Goal: Find specific page/section: Find specific page/section

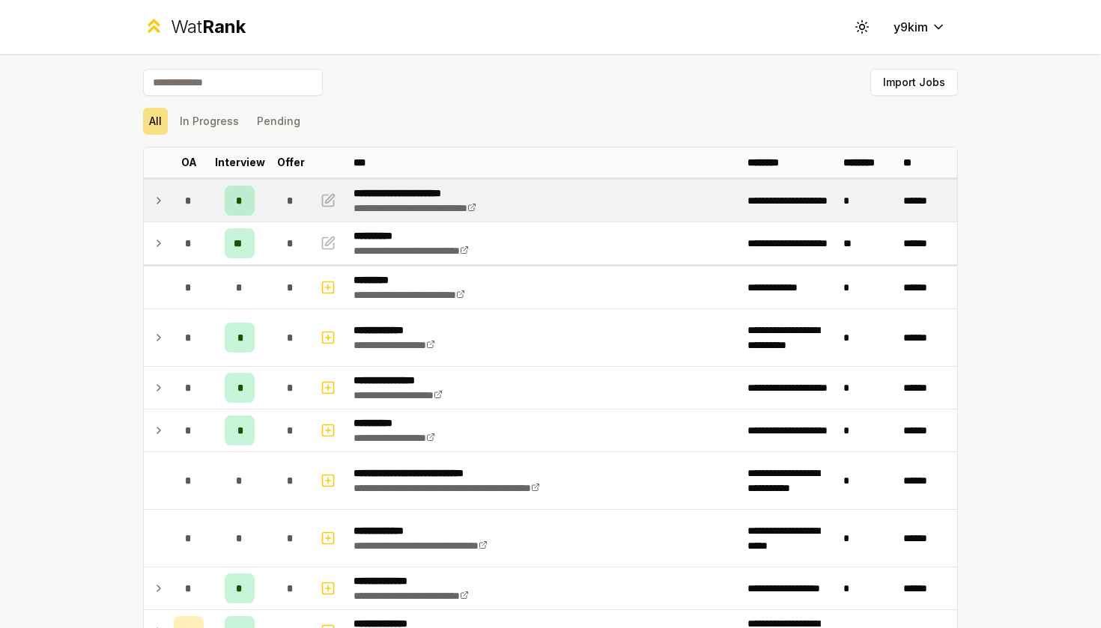
click at [256, 205] on td "*" at bounding box center [240, 201] width 60 height 42
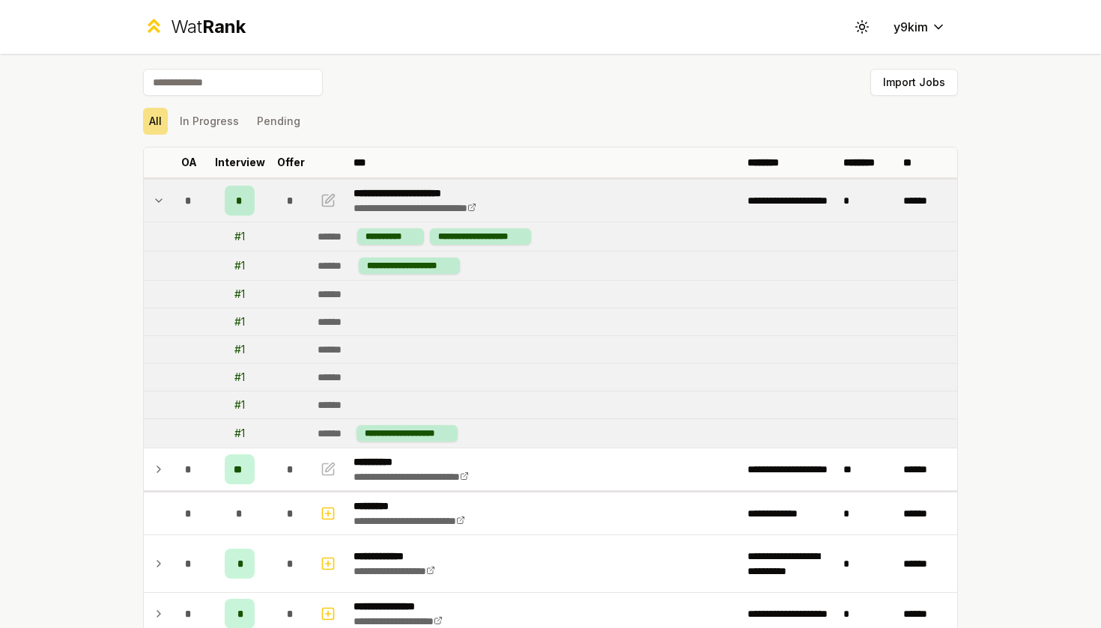
click at [256, 205] on td "*" at bounding box center [240, 201] width 60 height 42
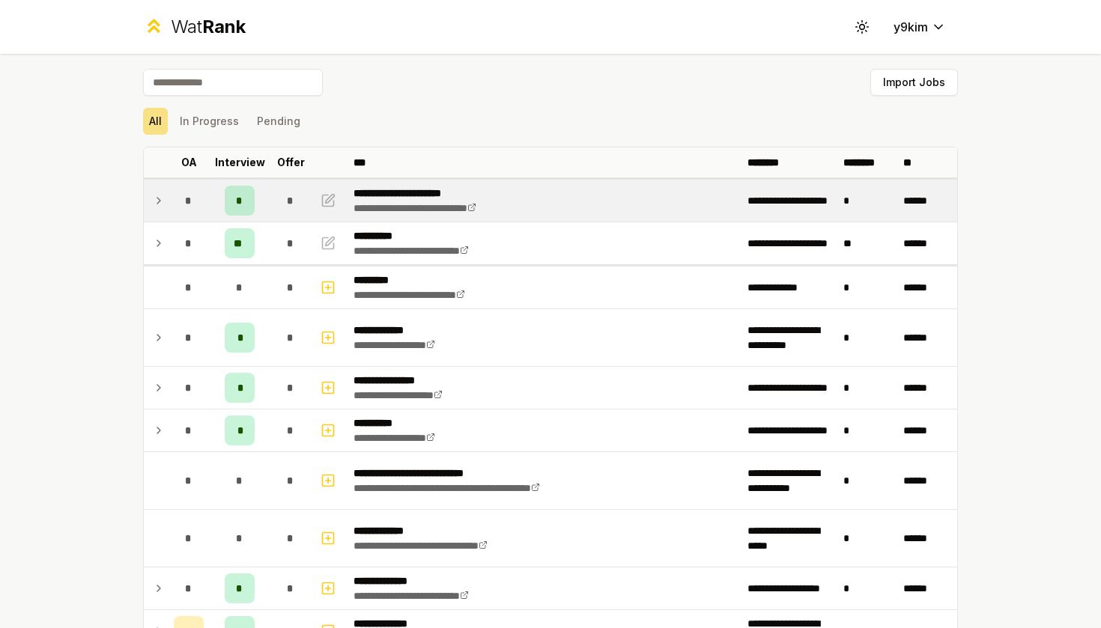
click at [256, 205] on td "*" at bounding box center [240, 201] width 60 height 42
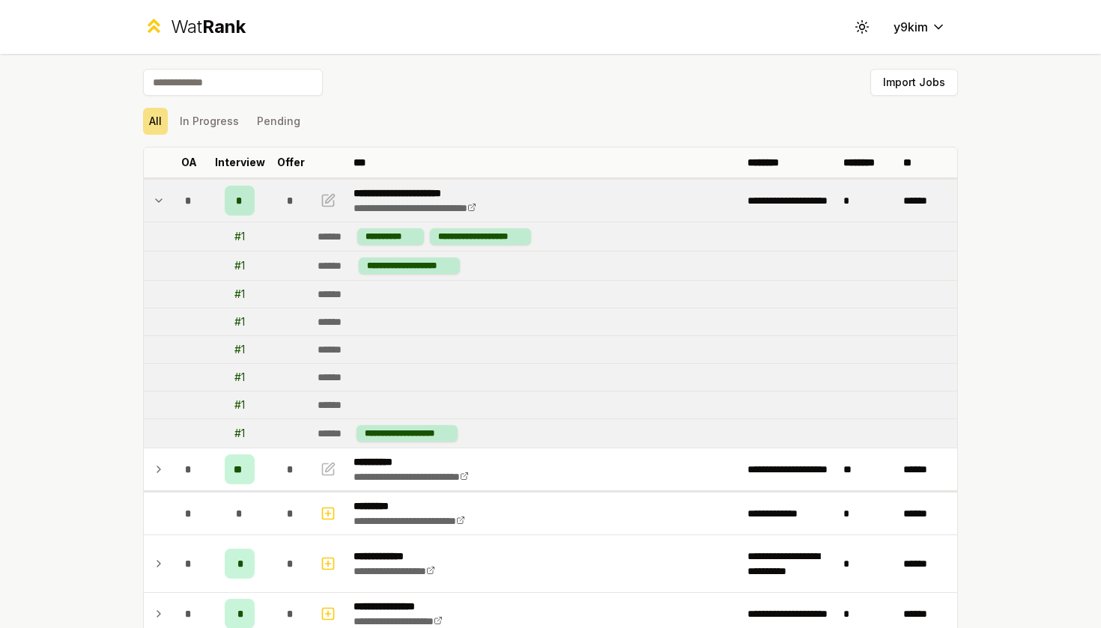
click at [256, 204] on td "*" at bounding box center [240, 201] width 60 height 42
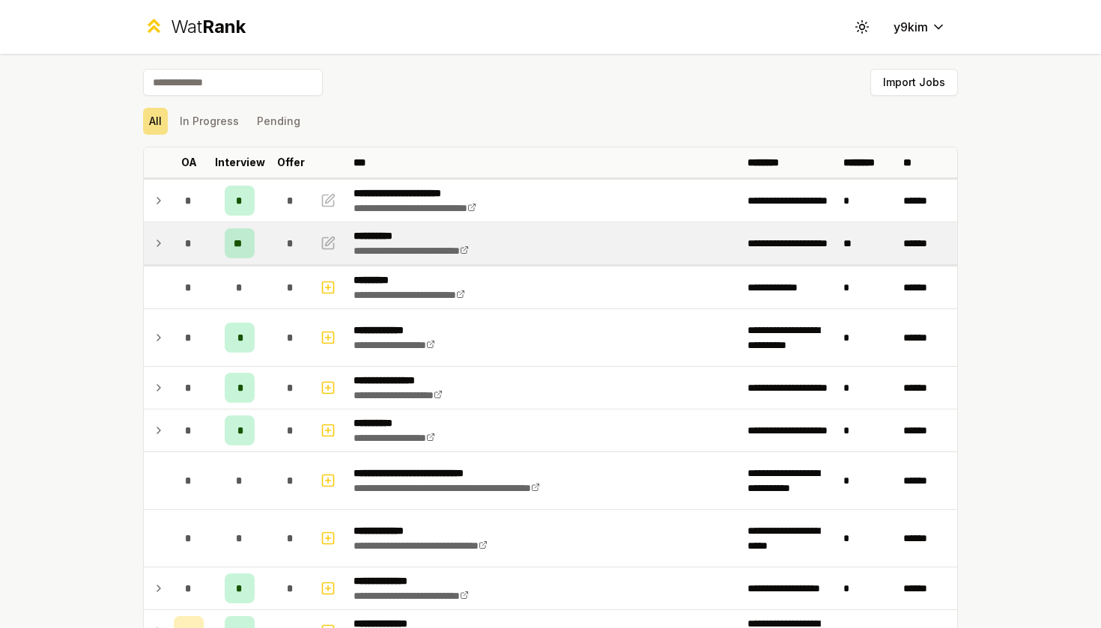
click at [261, 243] on td "**" at bounding box center [240, 243] width 60 height 42
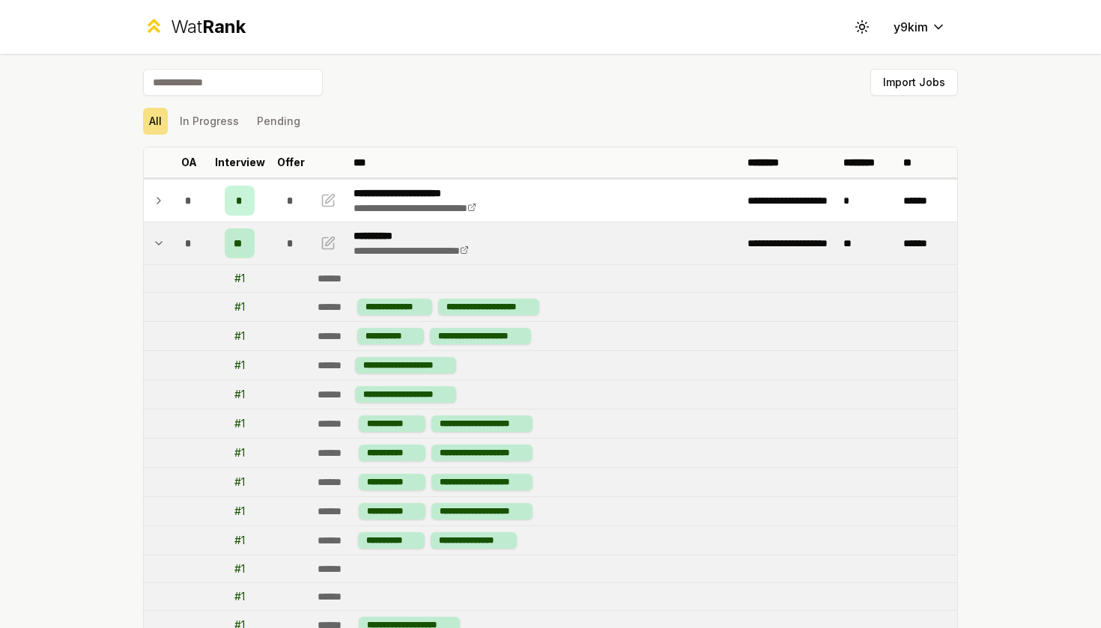
click at [261, 243] on td "**" at bounding box center [240, 243] width 60 height 42
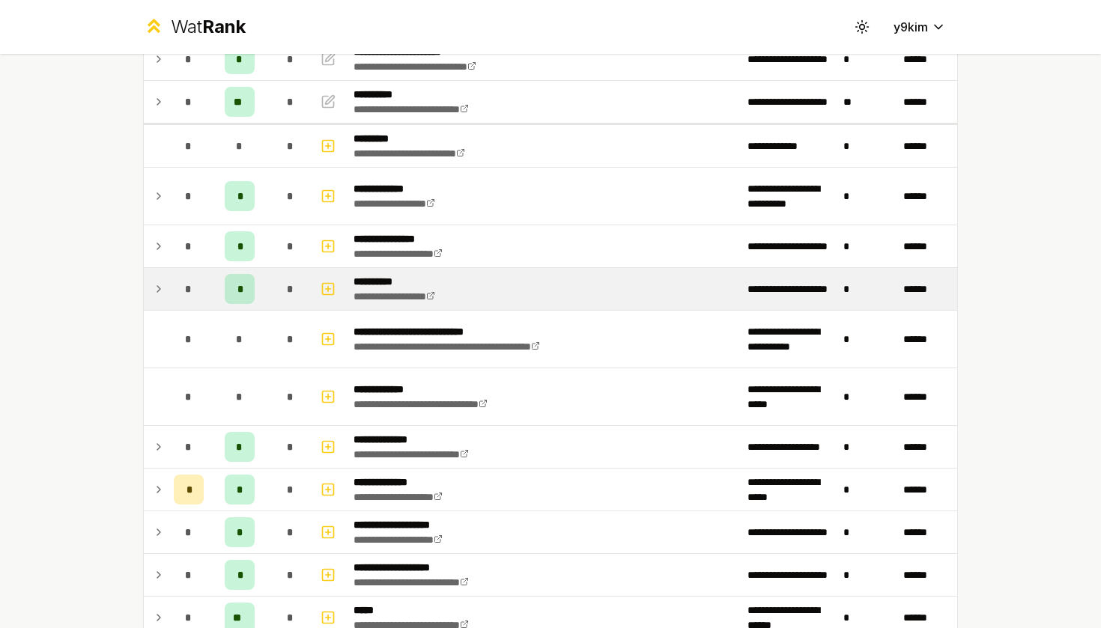
scroll to position [149, 0]
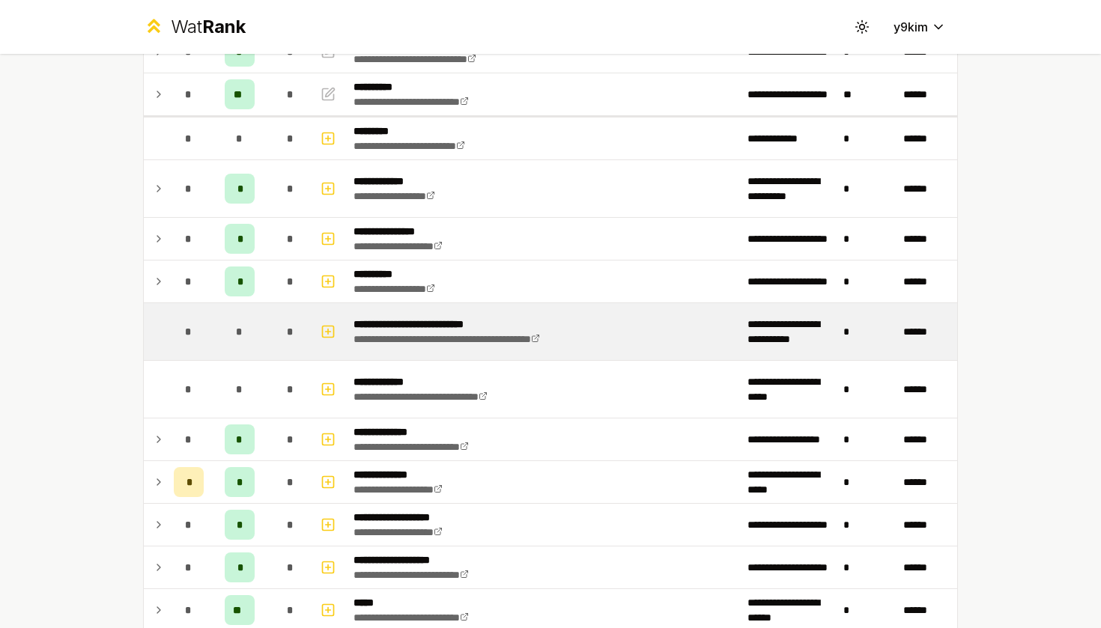
click at [258, 333] on td "*" at bounding box center [240, 331] width 60 height 57
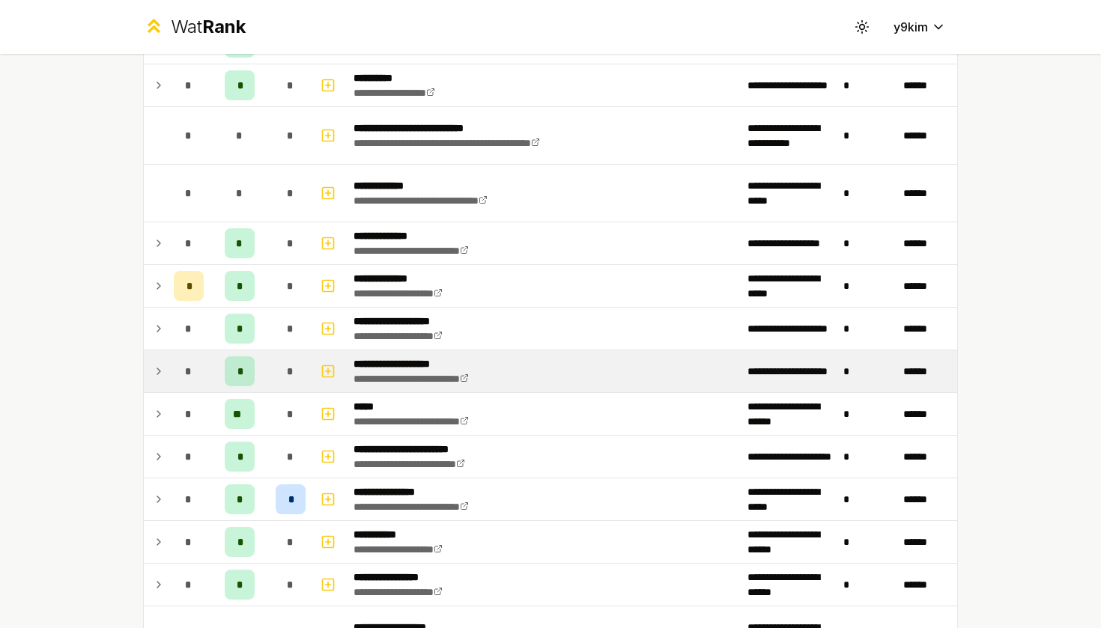
scroll to position [415, 0]
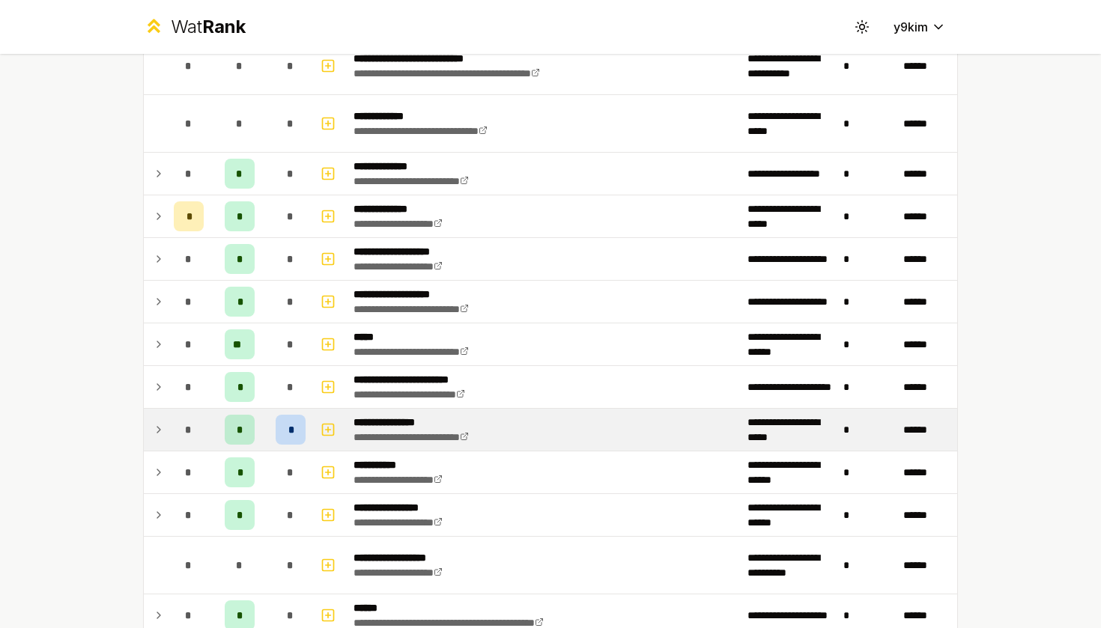
click at [185, 436] on span "*" at bounding box center [188, 429] width 7 height 15
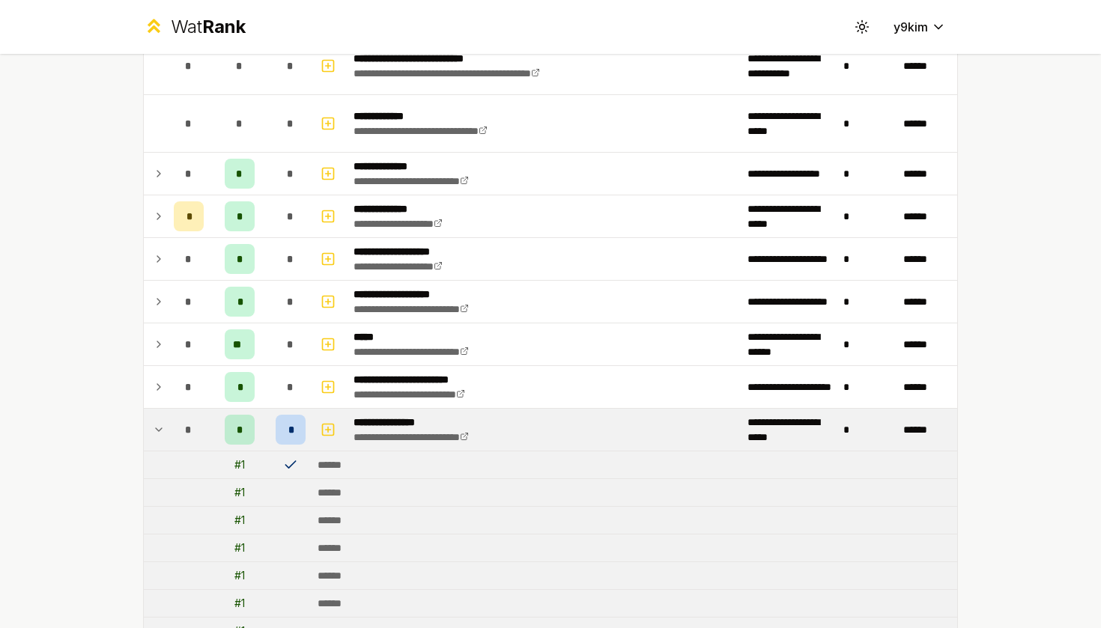
click at [185, 436] on span "*" at bounding box center [188, 429] width 7 height 15
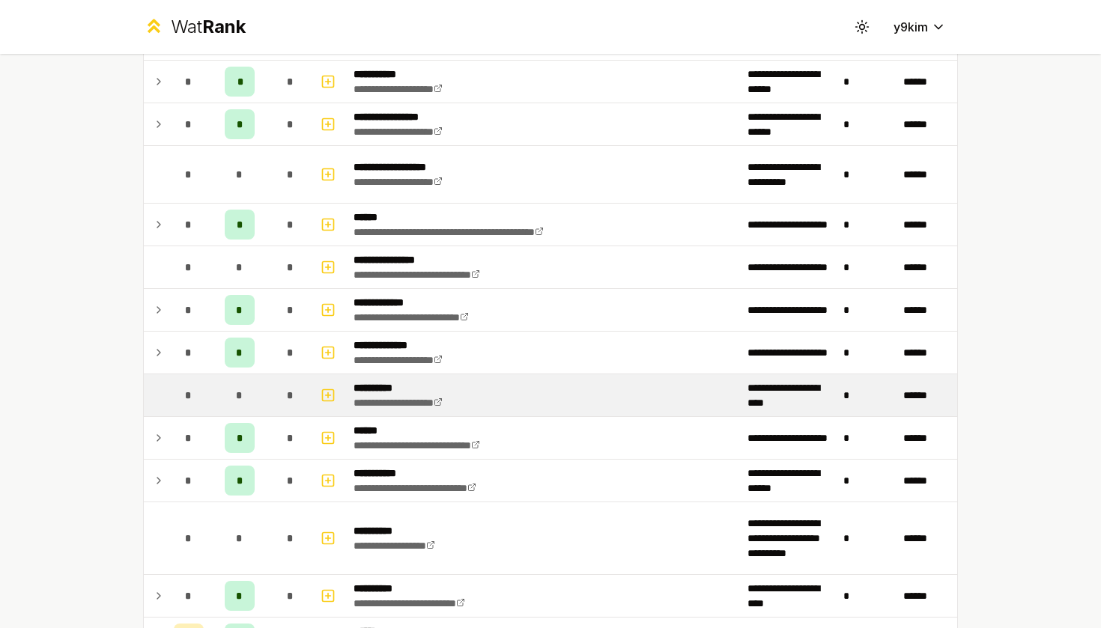
scroll to position [812, 0]
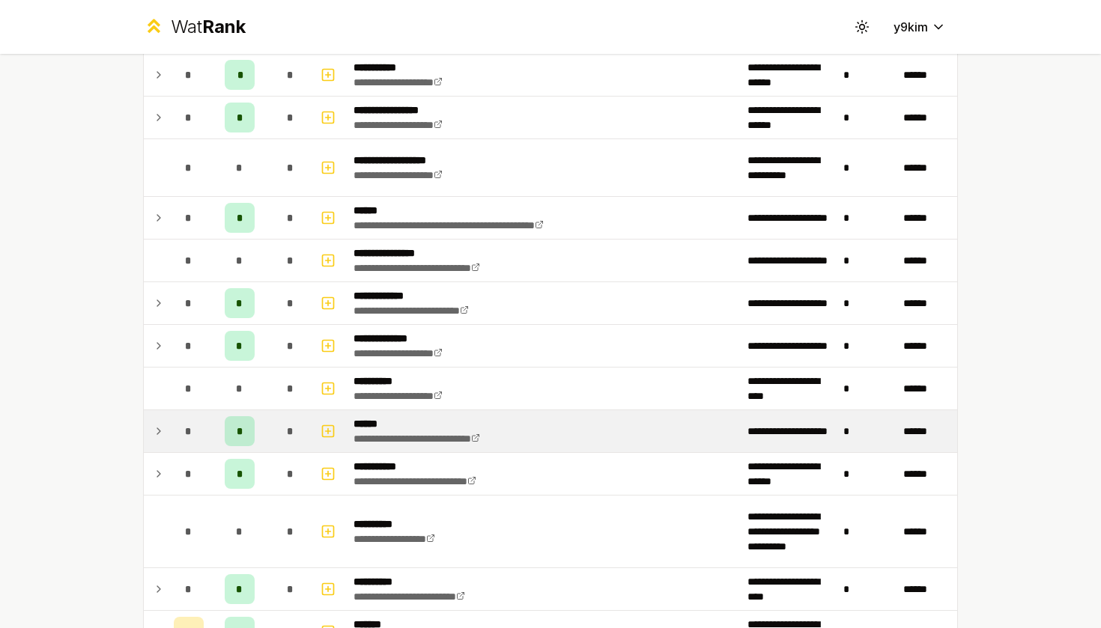
click at [225, 425] on div "*" at bounding box center [240, 431] width 30 height 30
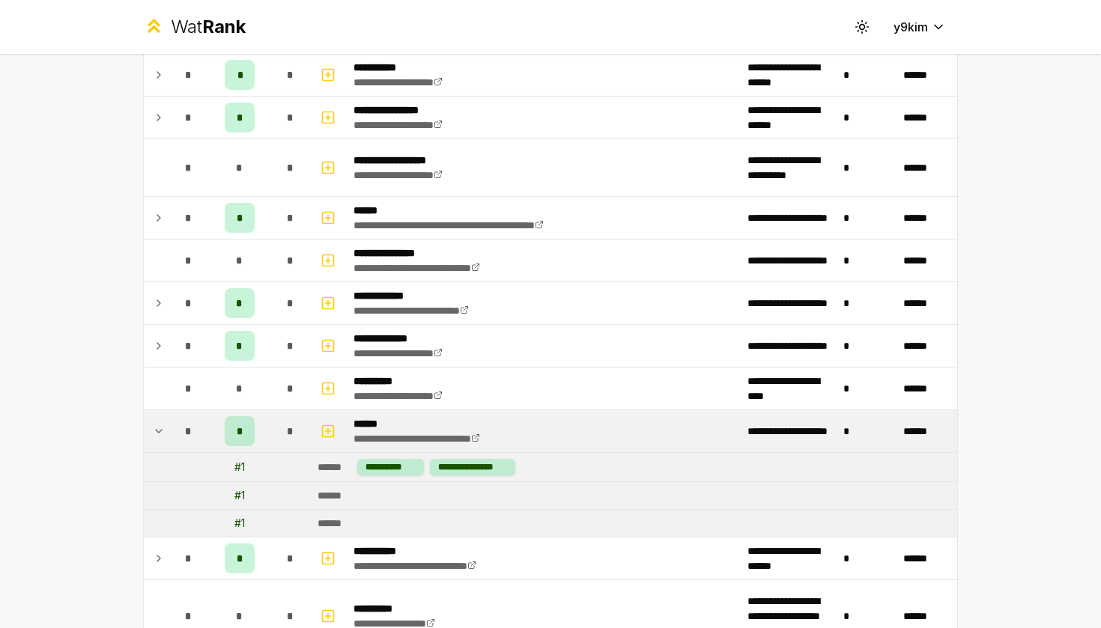
click at [203, 431] on div "*" at bounding box center [189, 431] width 30 height 30
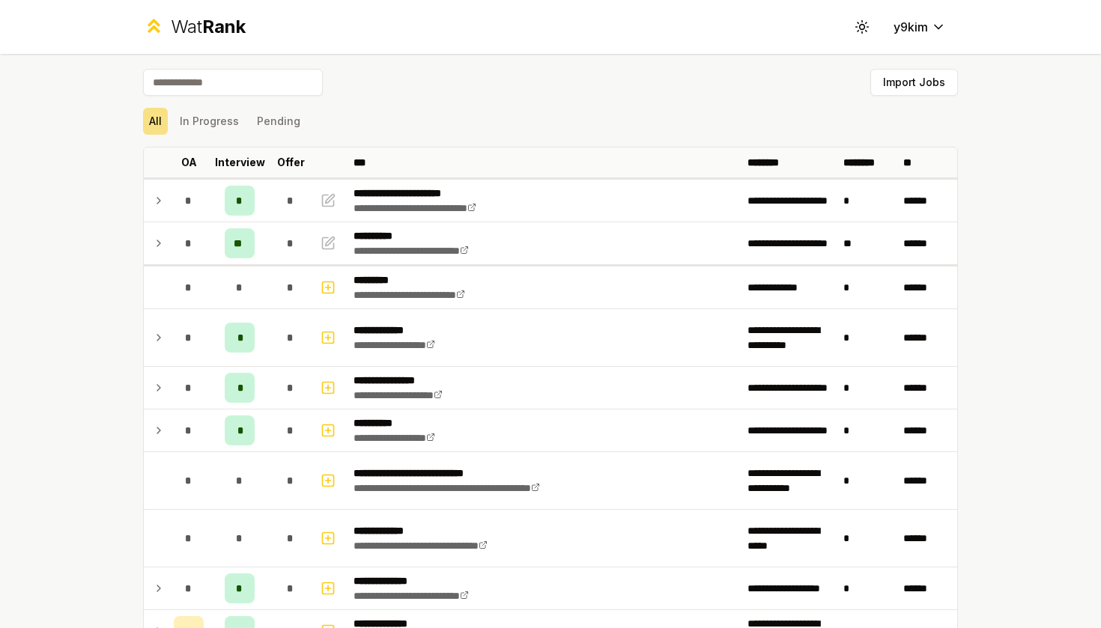
scroll to position [0, 0]
click at [627, 106] on div "All In Progress Pending" at bounding box center [550, 121] width 815 height 39
